Goal: Task Accomplishment & Management: Manage account settings

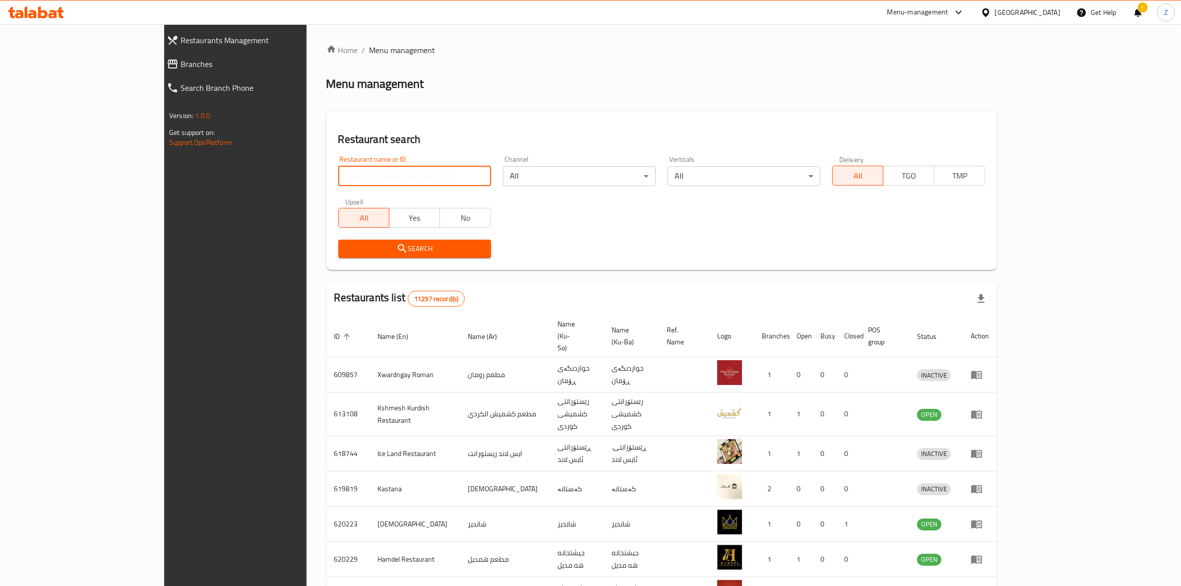
drag, startPoint x: 0, startPoint y: 0, endPoint x: 392, endPoint y: 172, distance: 427.8
click at [392, 172] on input "search" at bounding box center [414, 176] width 153 height 20
type input "salsa"
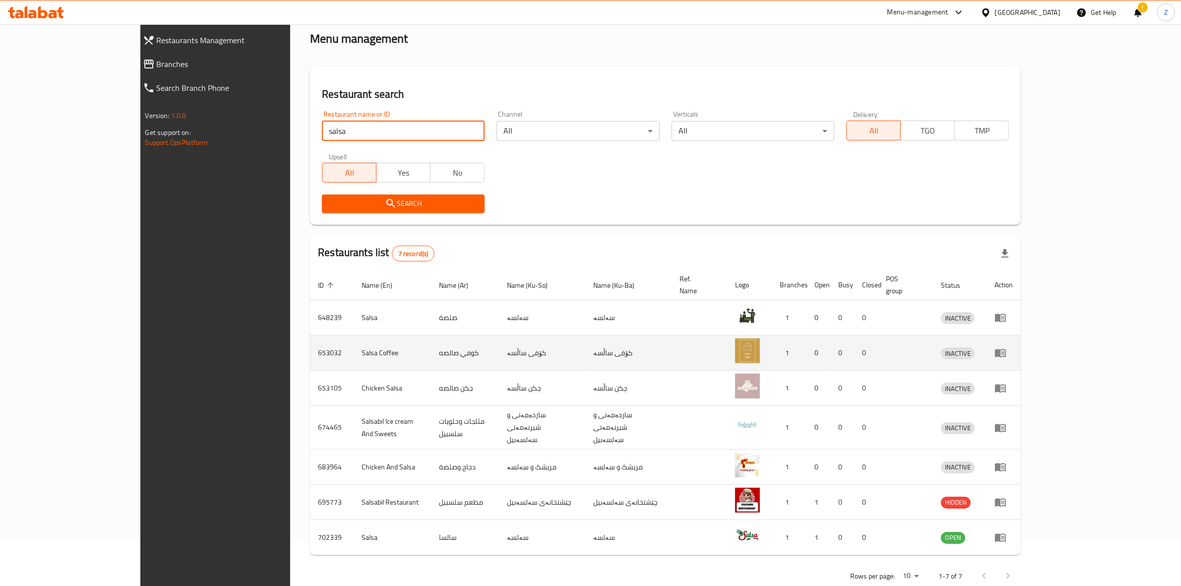
scroll to position [48, 0]
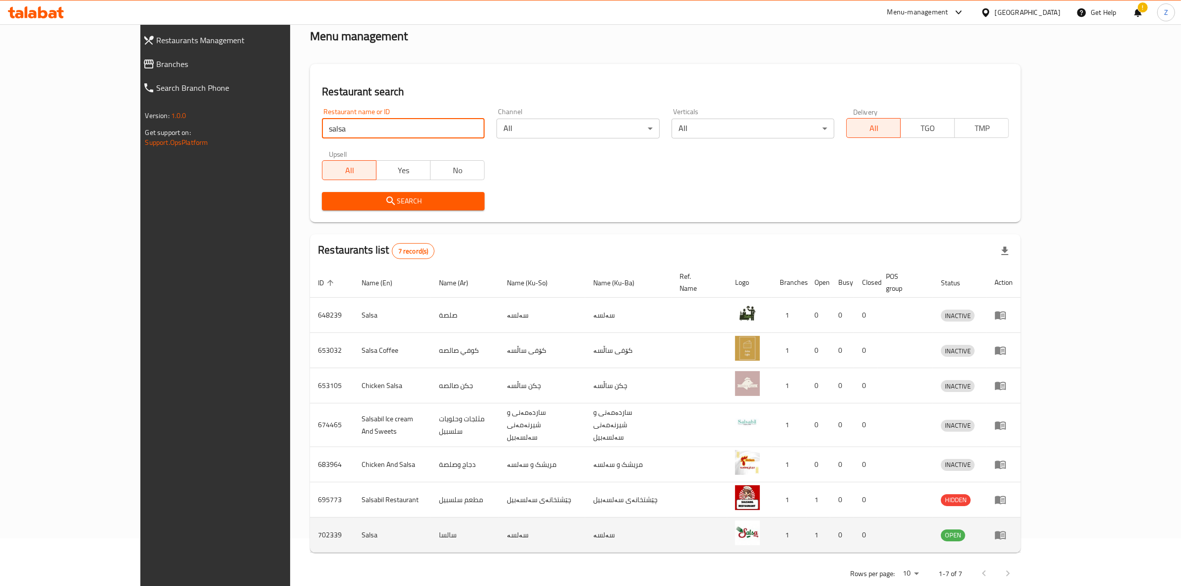
click at [1013, 529] on link "enhanced table" at bounding box center [1004, 535] width 18 height 12
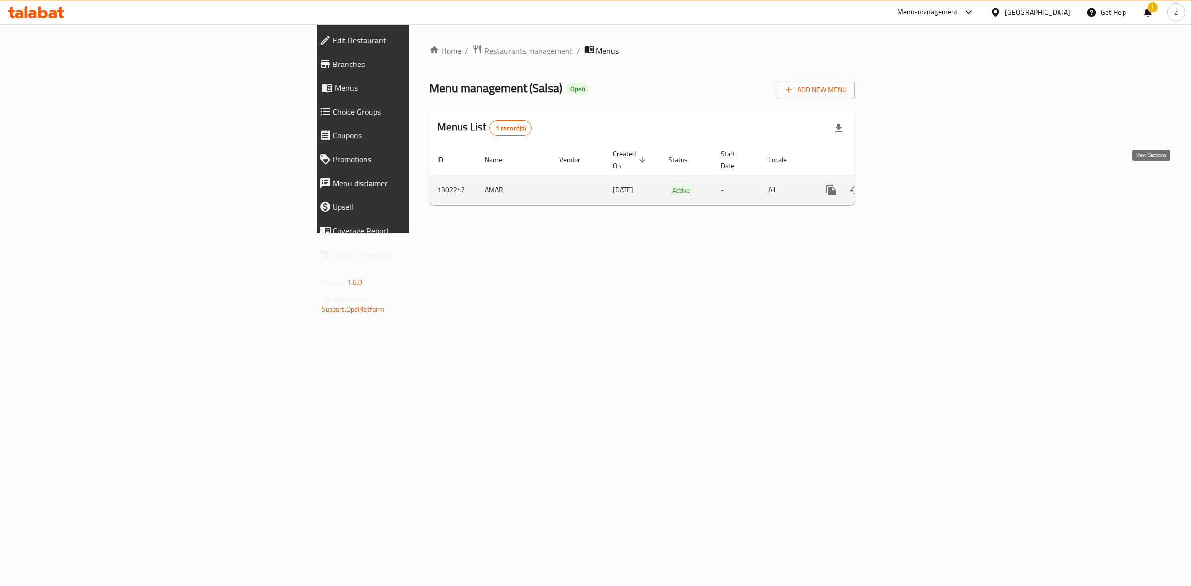
click at [914, 187] on link "enhanced table" at bounding box center [902, 190] width 24 height 24
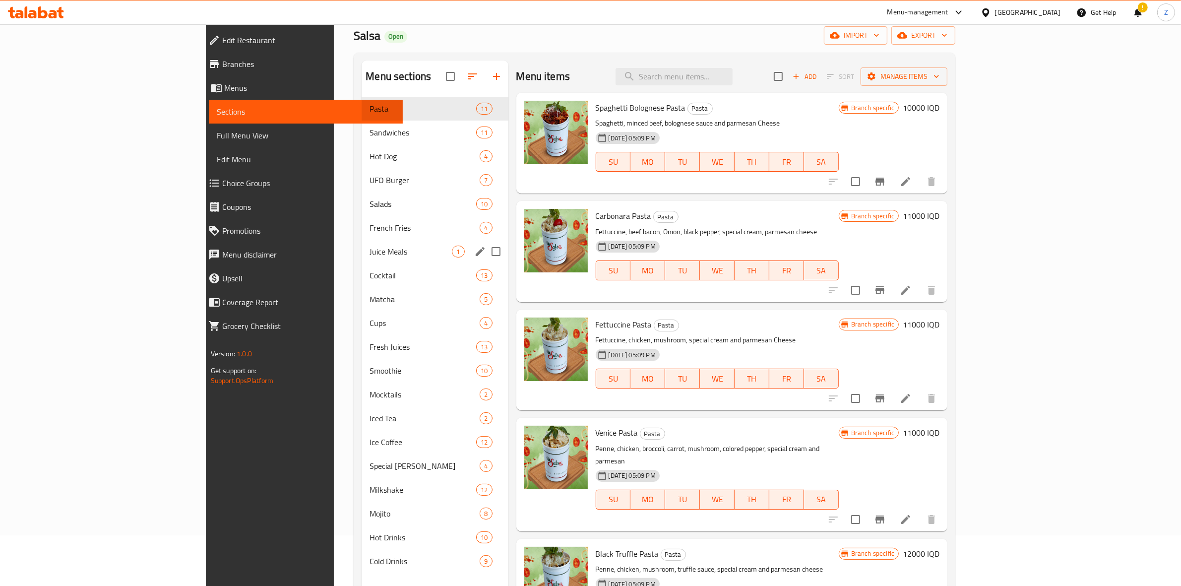
scroll to position [139, 0]
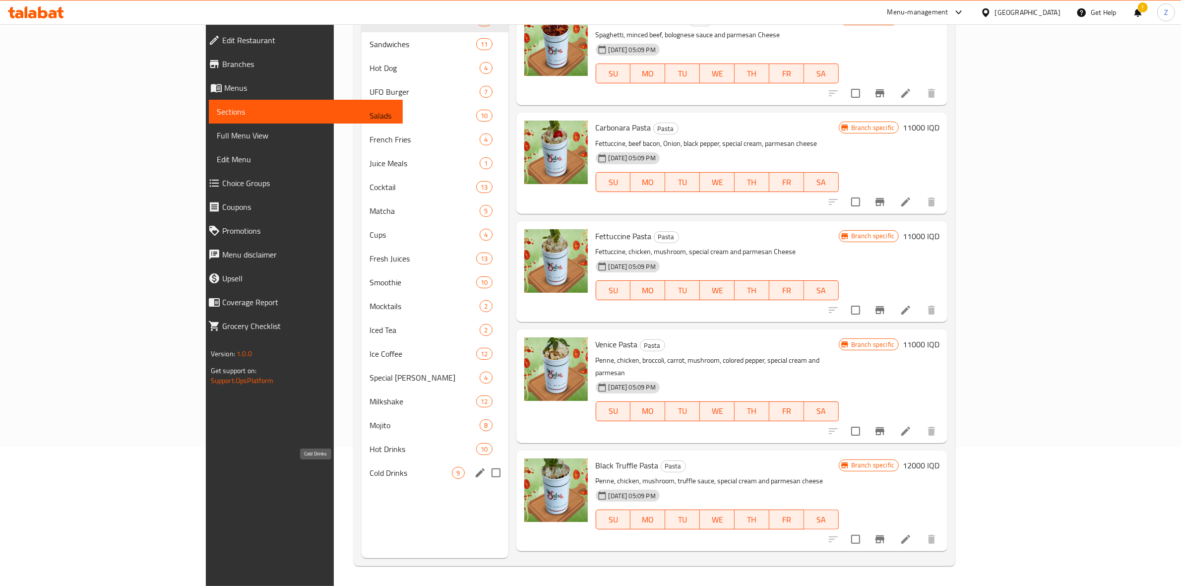
click at [370, 470] on span "Cold Drinks" at bounding box center [411, 473] width 82 height 12
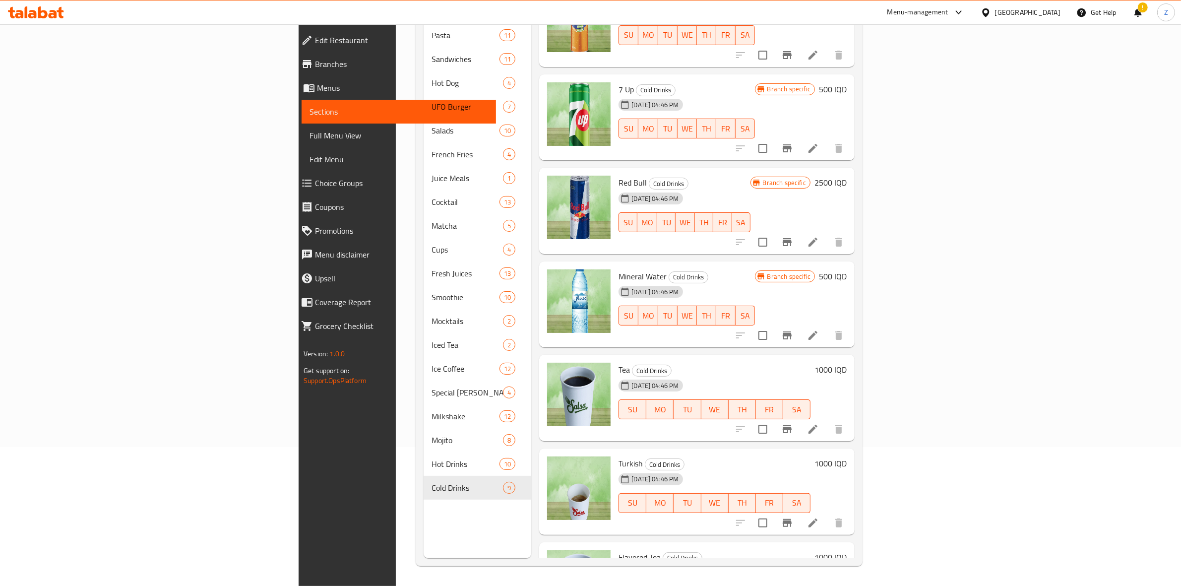
scroll to position [248, 0]
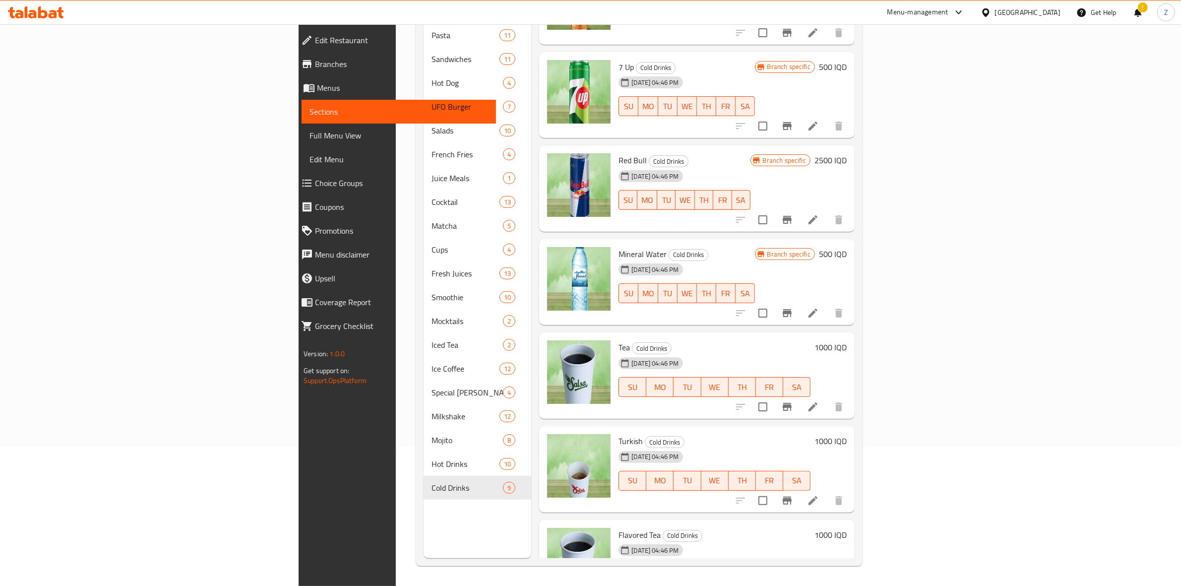
click at [793, 214] on icon "Branch-specific-item" at bounding box center [787, 220] width 12 height 12
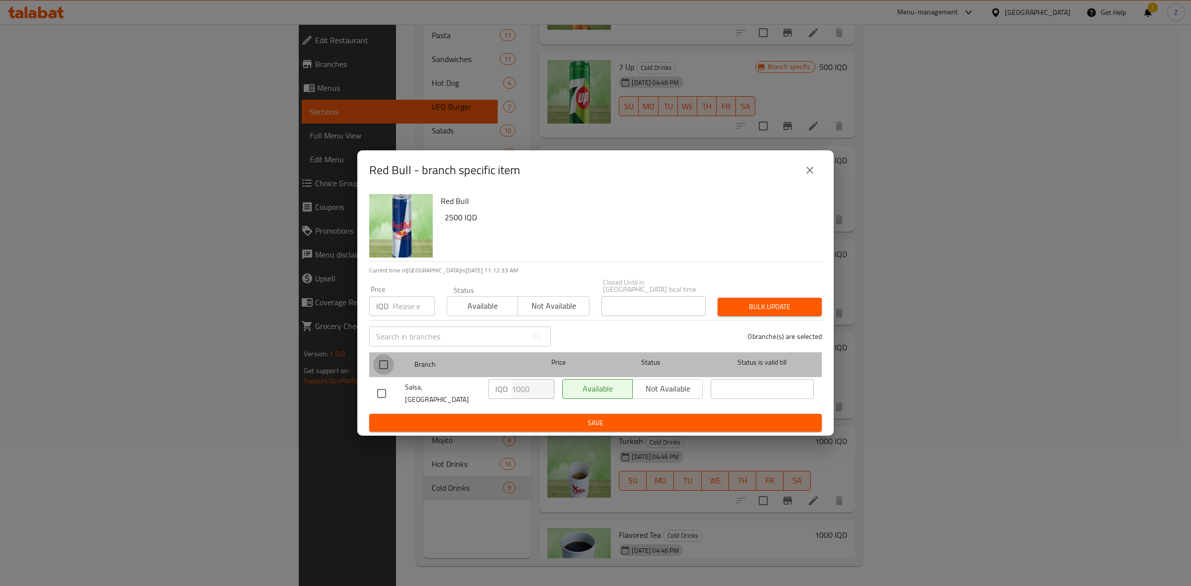
click at [385, 362] on input "checkbox" at bounding box center [383, 364] width 21 height 21
checkbox input "true"
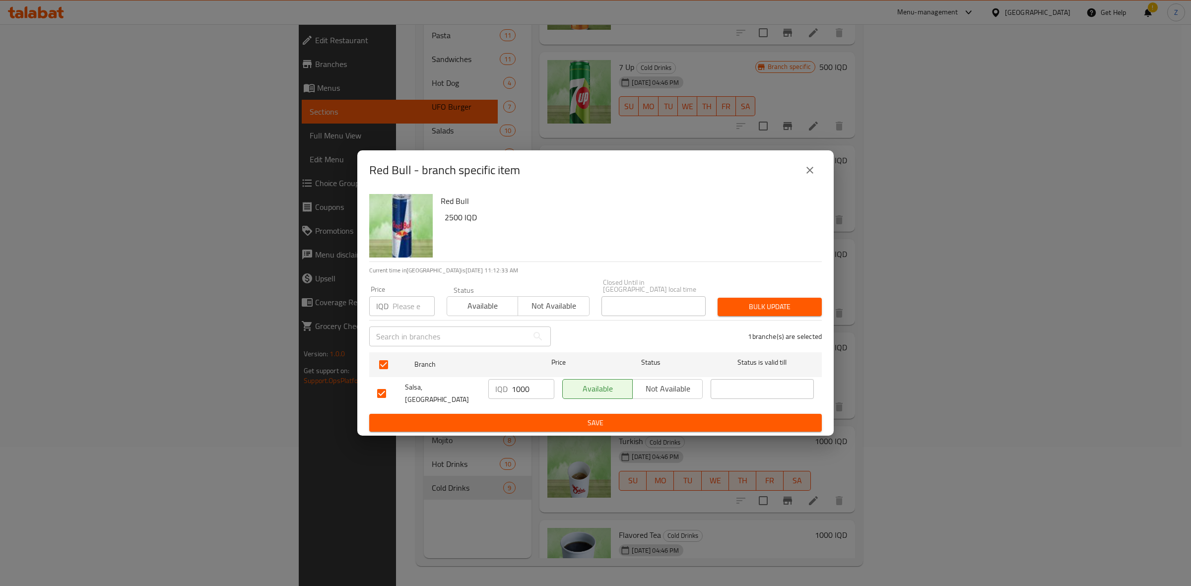
click at [524, 390] on input "1000" at bounding box center [532, 389] width 43 height 20
type input "2500"
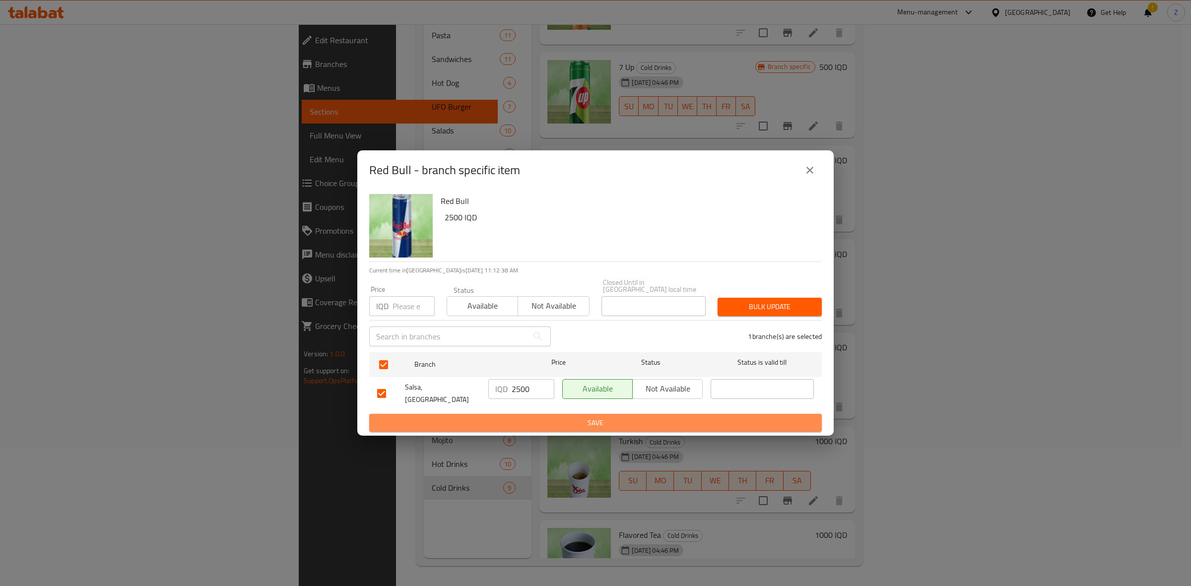
click at [566, 417] on span "Save" at bounding box center [595, 423] width 437 height 12
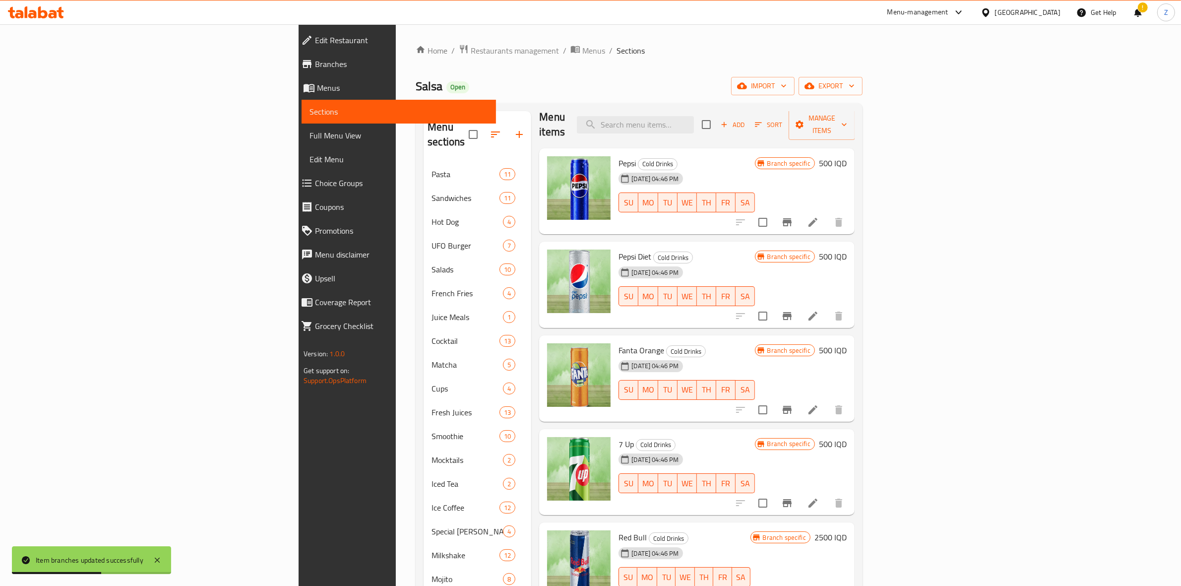
scroll to position [0, 0]
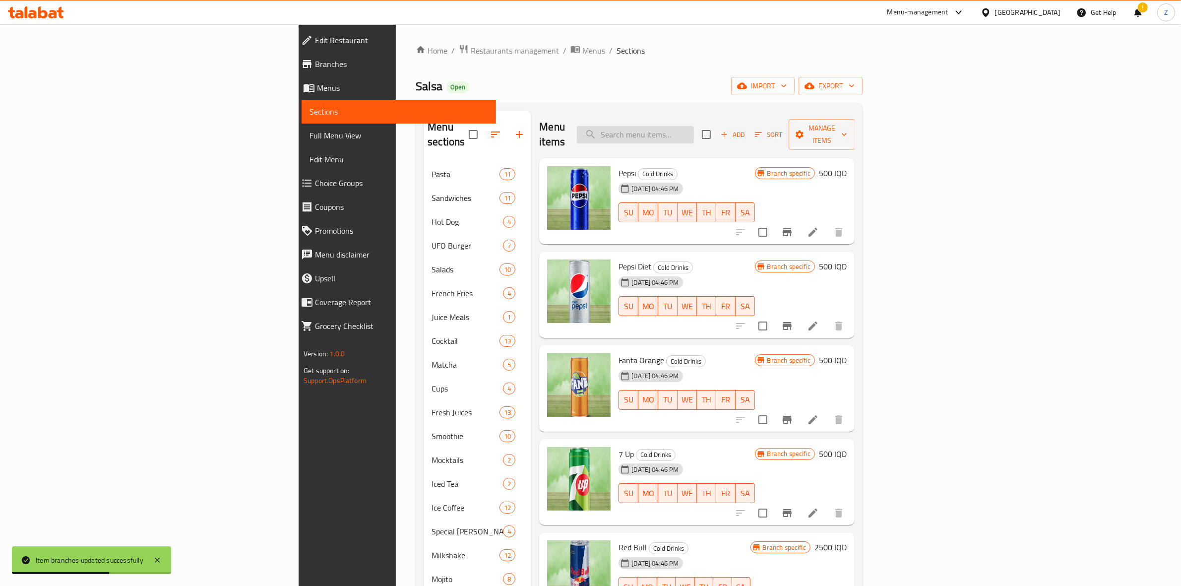
click at [694, 132] on input "search" at bounding box center [635, 134] width 117 height 17
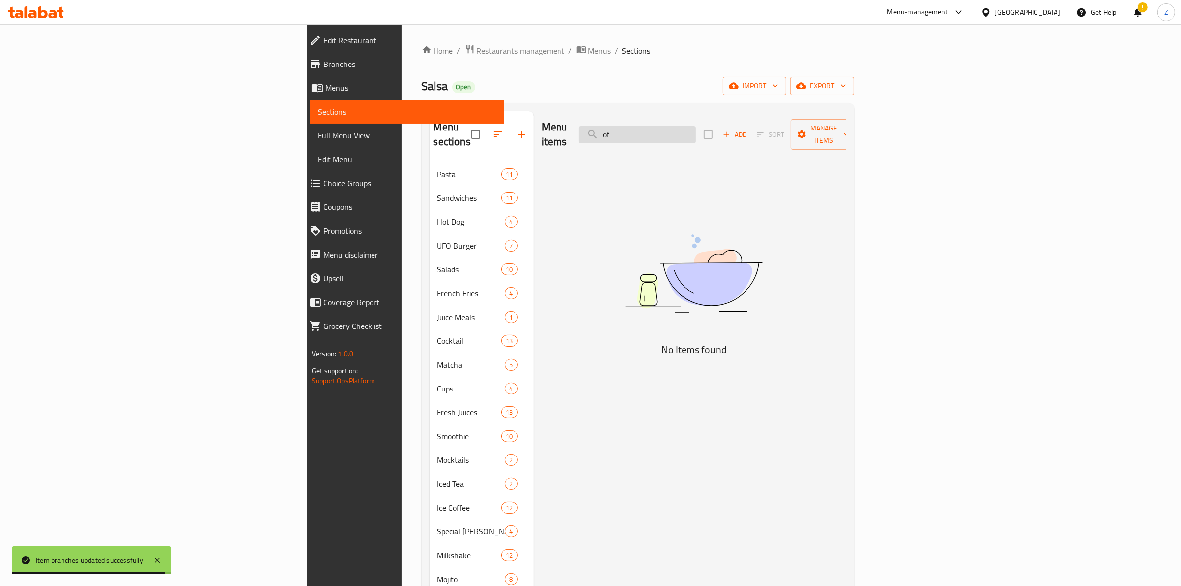
type input "o"
